Goal: Check status: Check status

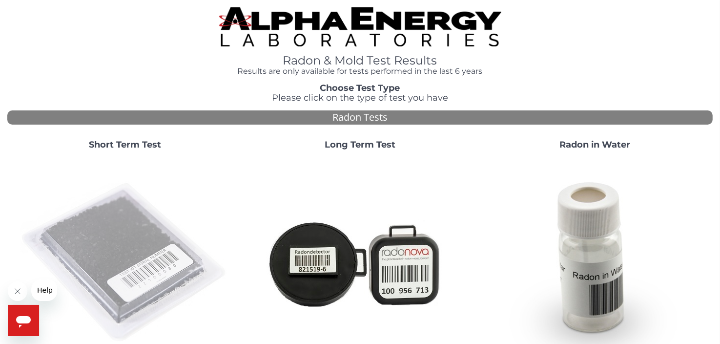
click at [127, 251] on img at bounding box center [125, 263] width 210 height 210
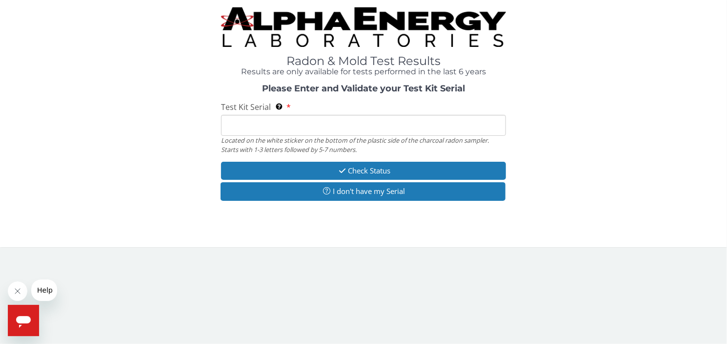
click at [238, 120] on input "Test Kit Serial Located on the white sticker on the bottom of the plastic side …" at bounding box center [363, 125] width 285 height 21
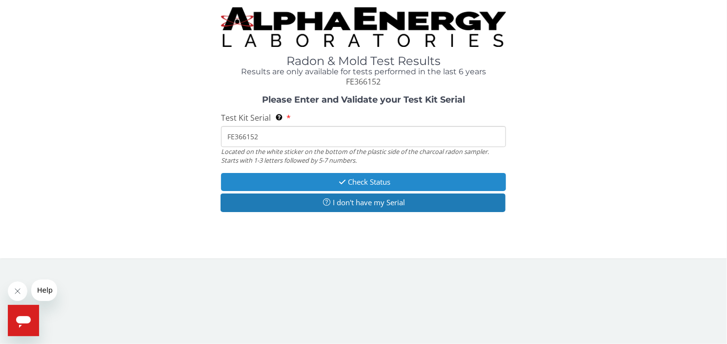
type input "FE366152"
click at [367, 179] on button "Check Status" at bounding box center [363, 182] width 285 height 18
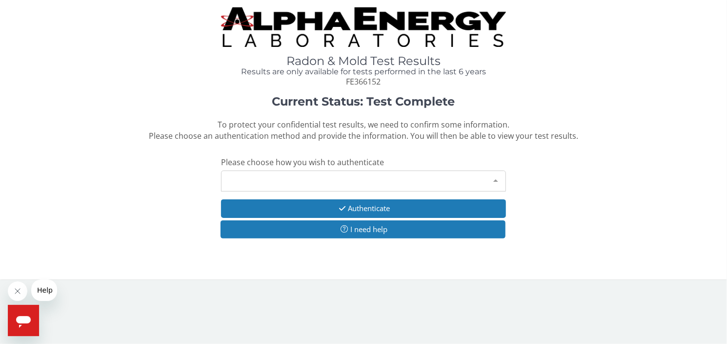
click at [496, 179] on div at bounding box center [496, 180] width 20 height 19
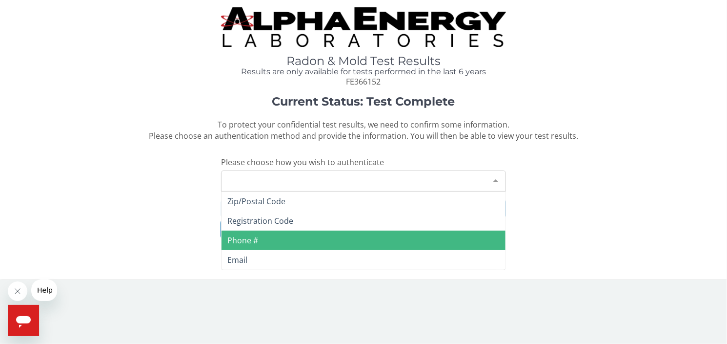
click at [276, 238] on span "Phone #" at bounding box center [364, 240] width 284 height 20
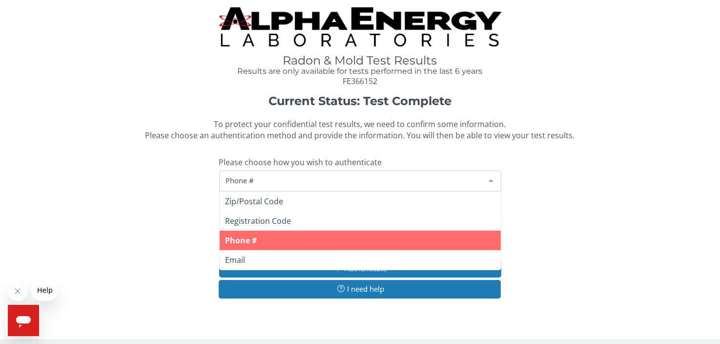
click at [292, 181] on span "Phone #" at bounding box center [353, 180] width 258 height 11
click at [285, 238] on span "Phone #" at bounding box center [360, 240] width 281 height 20
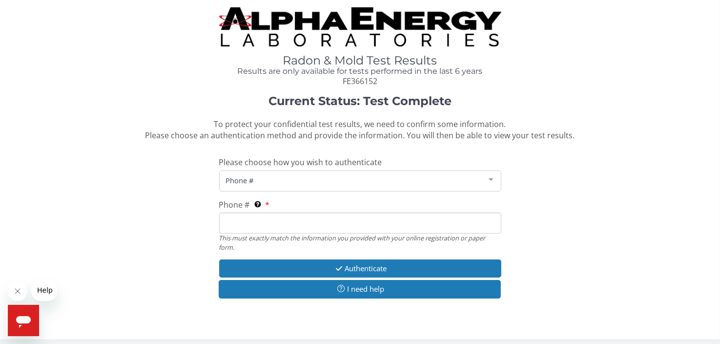
click at [277, 225] on input "Phone # This must exactly match the information you provided with your online r…" at bounding box center [360, 222] width 282 height 21
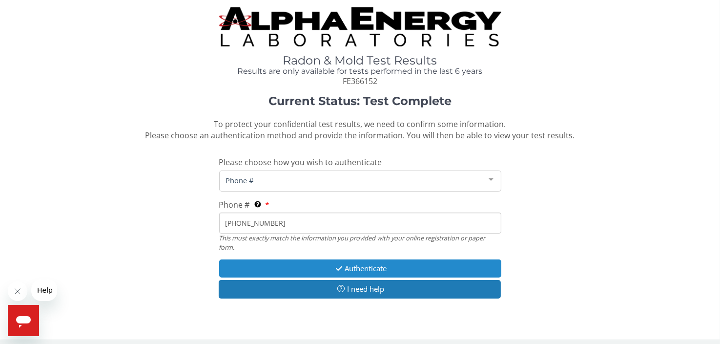
click at [338, 267] on icon "button" at bounding box center [338, 268] width 11 height 7
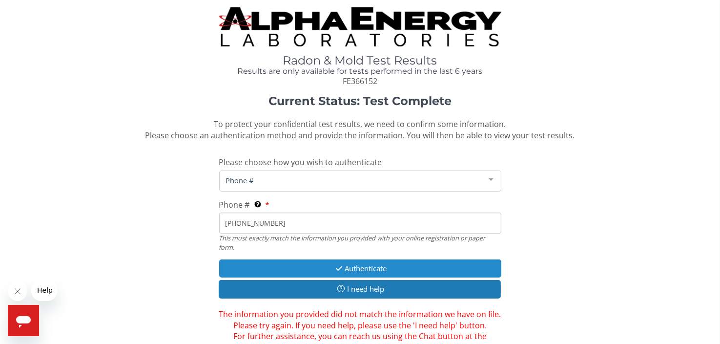
click at [382, 269] on button "Authenticate" at bounding box center [360, 268] width 282 height 18
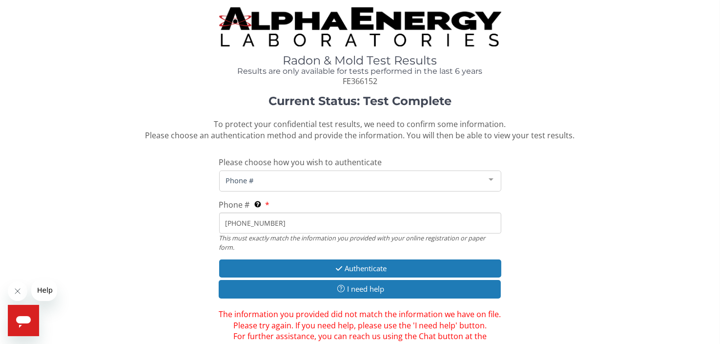
click at [295, 186] on div "Phone #" at bounding box center [360, 180] width 282 height 21
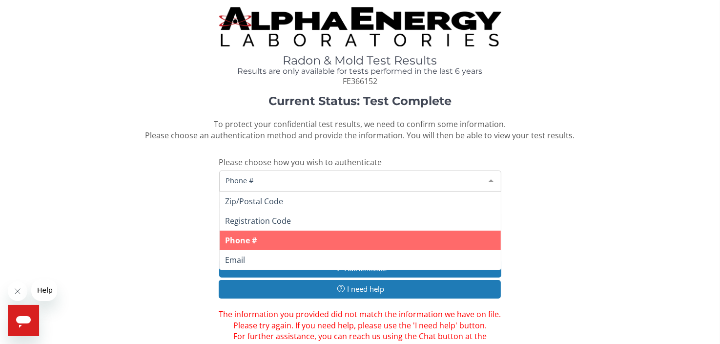
click at [297, 235] on span "Phone #" at bounding box center [360, 240] width 281 height 20
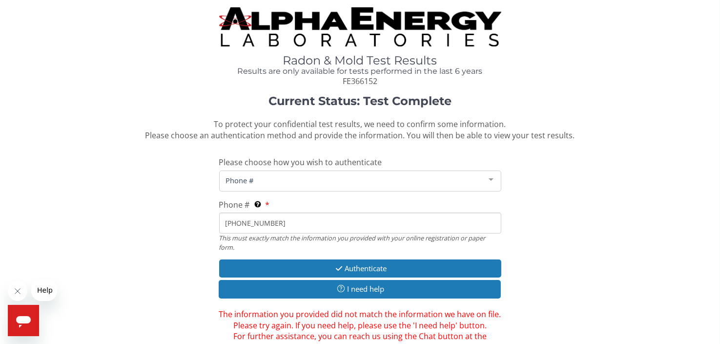
click at [279, 222] on input "[PHONE_NUMBER]" at bounding box center [360, 222] width 282 height 21
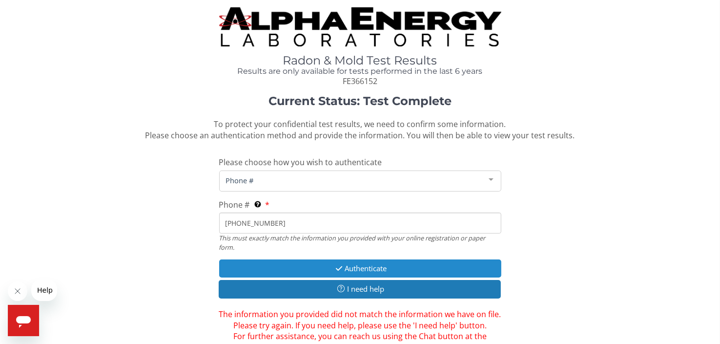
type input "[PHONE_NUMBER]"
click at [381, 264] on button "Authenticate" at bounding box center [360, 268] width 282 height 18
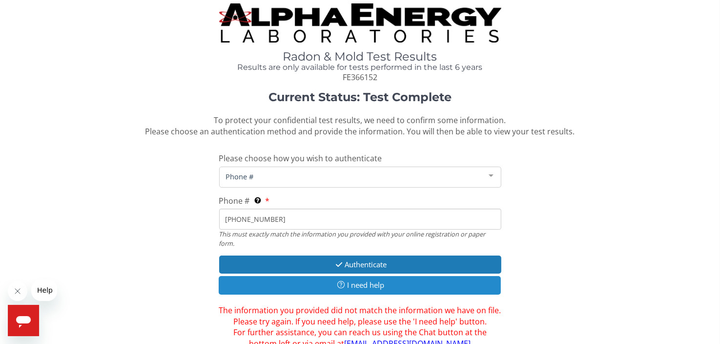
scroll to position [50, 0]
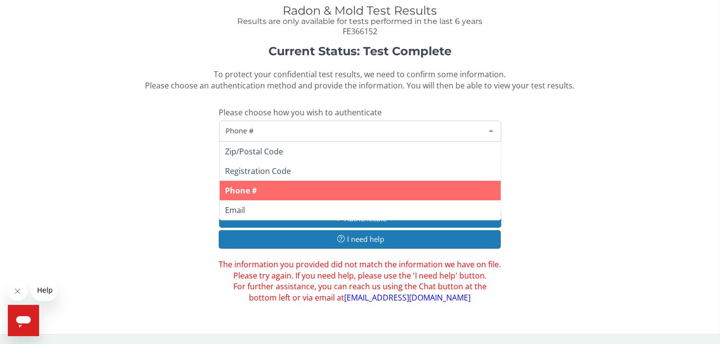
click at [303, 129] on span "Phone #" at bounding box center [353, 130] width 258 height 11
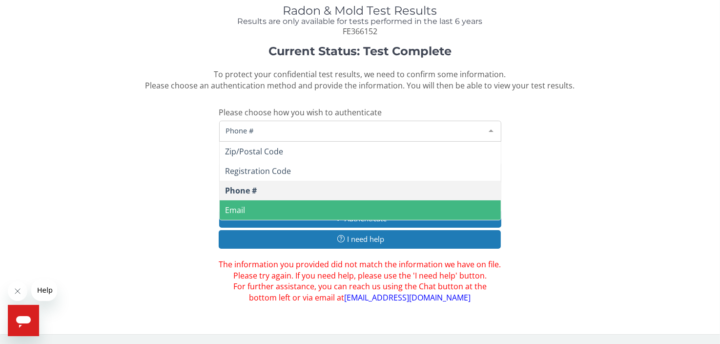
click at [295, 206] on span "Email" at bounding box center [360, 210] width 281 height 20
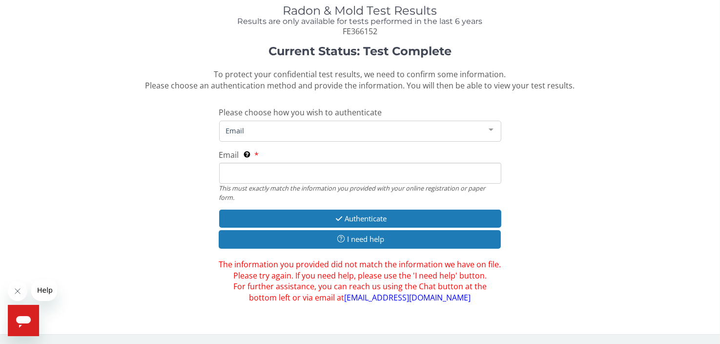
click at [287, 174] on input "Email This must exactly match the information you provided with your online reg…" at bounding box center [360, 173] width 282 height 21
type input "[EMAIL_ADDRESS][DOMAIN_NAME]"
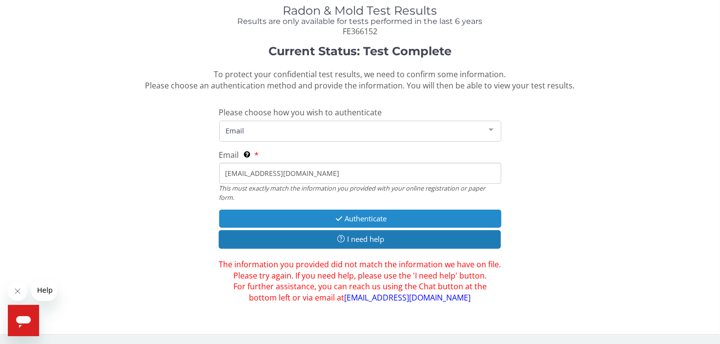
click at [379, 219] on button "Authenticate" at bounding box center [360, 218] width 282 height 18
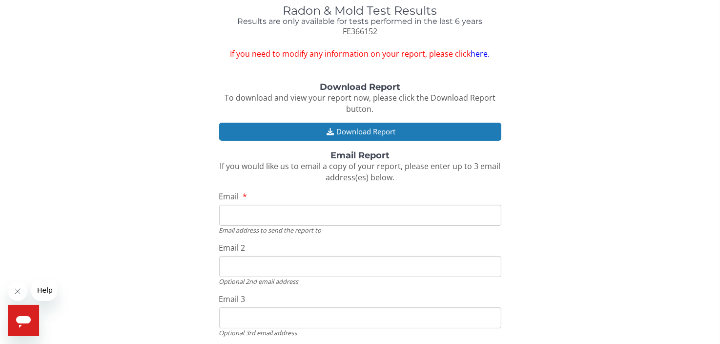
click at [265, 218] on input "Email" at bounding box center [360, 215] width 282 height 21
type input "[PERSON_NAME][EMAIL_ADDRESS][PERSON_NAME][DOMAIN_NAME]"
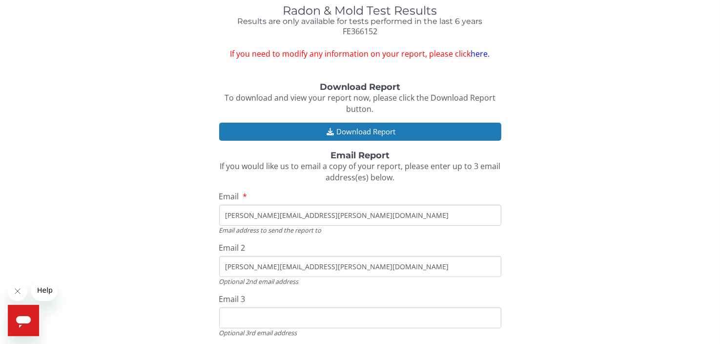
type input "[PERSON_NAME][EMAIL_ADDRESS][PERSON_NAME][DOMAIN_NAME]"
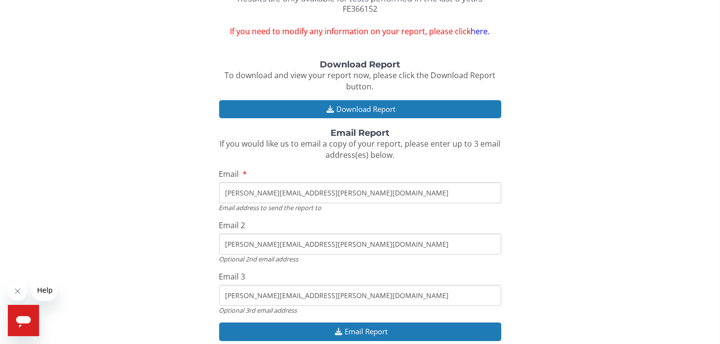
scroll to position [55, 0]
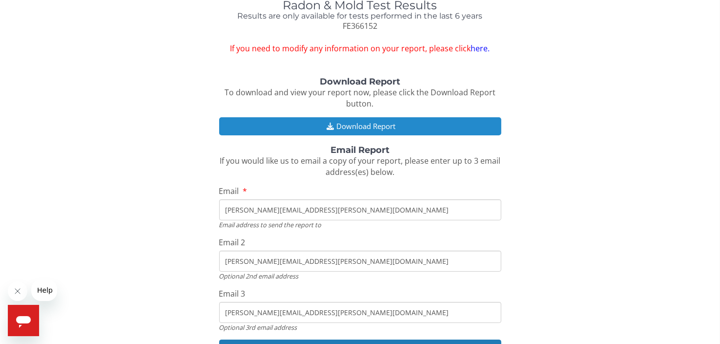
click at [368, 126] on button "Download Report" at bounding box center [360, 126] width 282 height 18
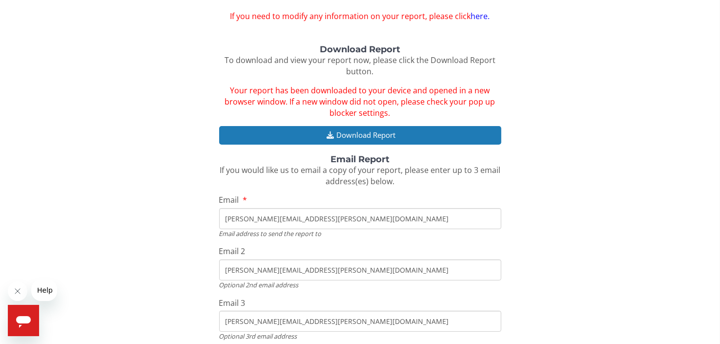
scroll to position [145, 0]
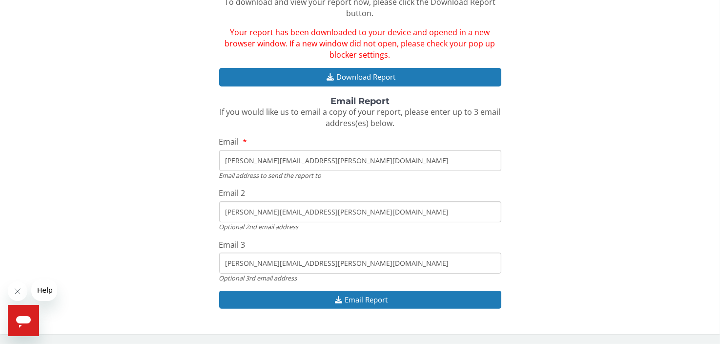
click at [320, 165] on input "[PERSON_NAME][EMAIL_ADDRESS][PERSON_NAME][DOMAIN_NAME]" at bounding box center [360, 160] width 282 height 21
type input "[EMAIL_ADDRESS][DOMAIN_NAME]"
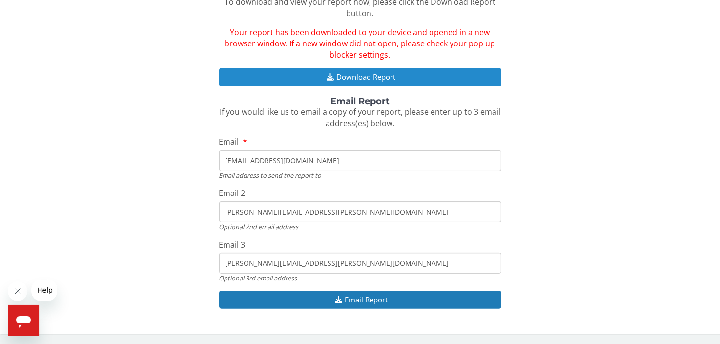
click at [364, 76] on button "Download Report" at bounding box center [360, 77] width 282 height 18
